Goal: Contribute content

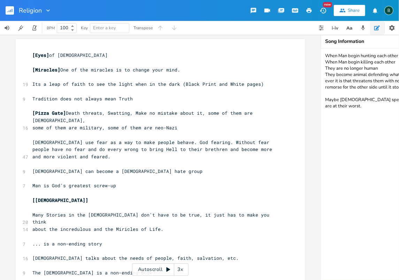
scroll to position [0, 201]
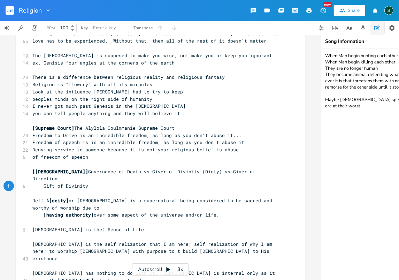
click at [9, 9] on rect "button" at bounding box center [10, 10] width 8 height 8
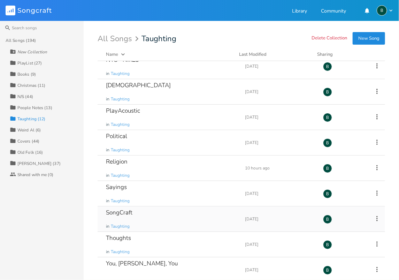
scroll to position [90, 0]
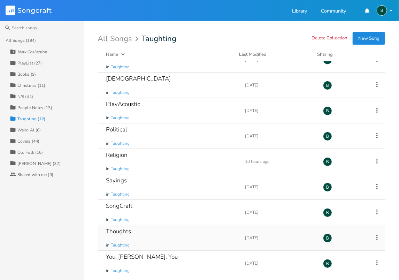
click at [121, 229] on div "Thoughts" at bounding box center [118, 231] width 25 height 6
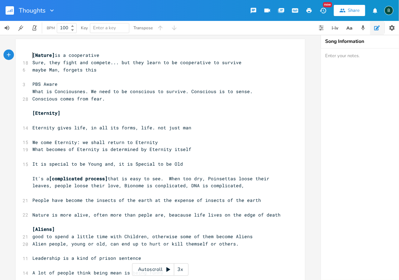
click at [32, 55] on span "[Nature]" at bounding box center [43, 55] width 22 height 6
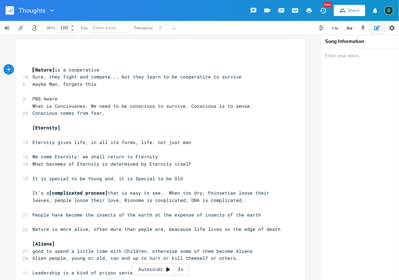
click at [32, 56] on pre "​" at bounding box center [157, 55] width 252 height 7
type textarea "[Social Media] is Soco"
type textarea "cial Manipulation"
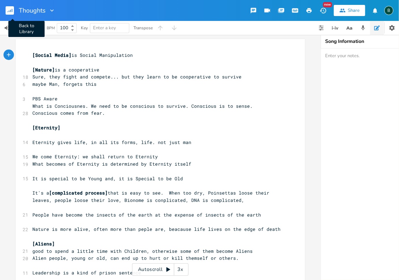
click at [8, 9] on rect "button" at bounding box center [10, 10] width 8 height 8
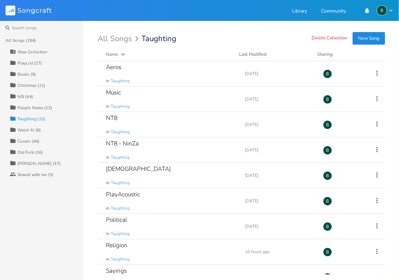
click at [28, 162] on div "[PERSON_NAME] (37)" at bounding box center [38, 163] width 43 height 4
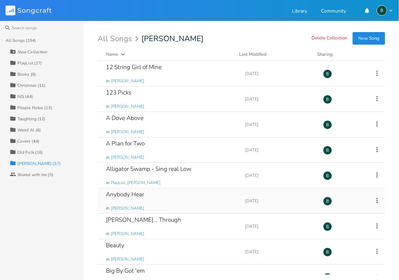
click at [123, 193] on div "Anybody Hear" at bounding box center [125, 194] width 38 height 6
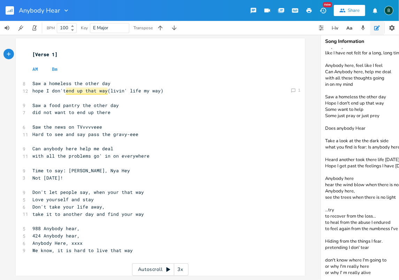
scroll to position [51, 0]
click at [373, 268] on textarea "Anybody here have a way to help me heal all these thoughts goin' in on my mind.…" at bounding box center [391, 164] width 140 height 232
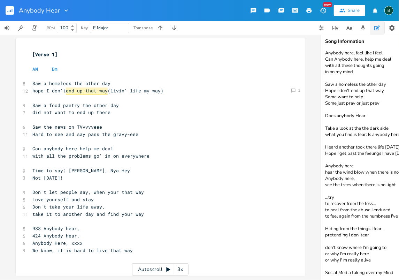
type textarea "Anybody here have a way to help me heal all these thoughts goin' in on my mind.…"
